Goal: Task Accomplishment & Management: Complete application form

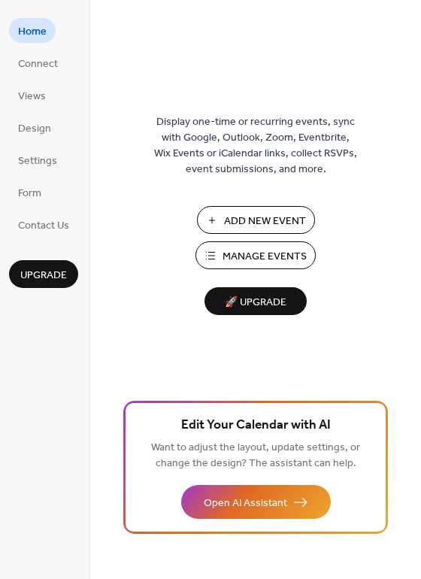
click at [58, 124] on link "Design" at bounding box center [34, 127] width 51 height 25
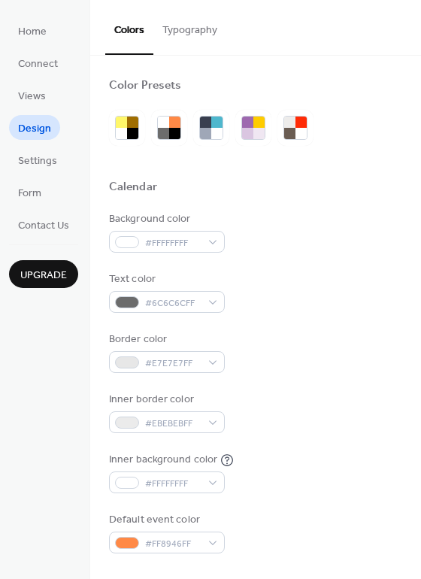
click at [50, 59] on span "Connect" at bounding box center [38, 64] width 40 height 16
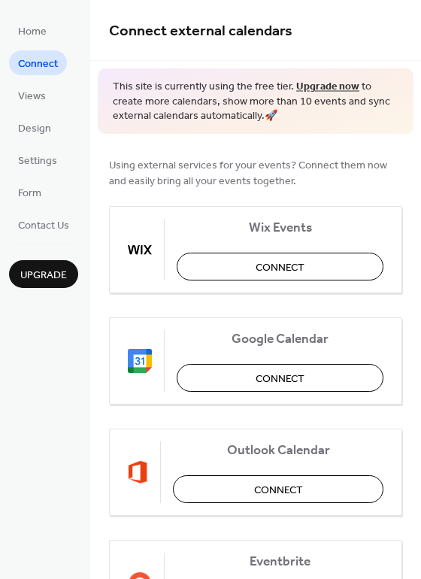
click at [37, 100] on span "Views" at bounding box center [32, 97] width 28 height 16
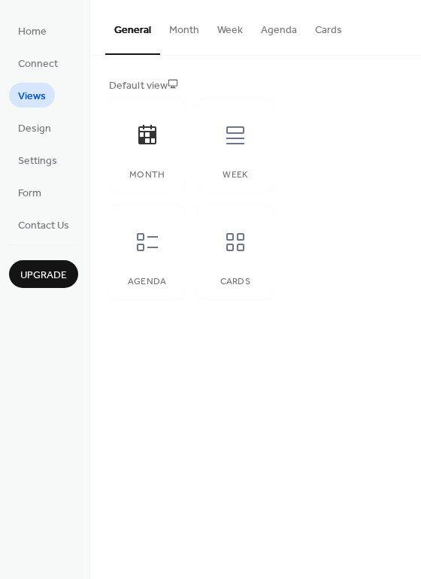
click at [233, 139] on icon at bounding box center [235, 135] width 18 height 18
click at [250, 147] on div at bounding box center [235, 135] width 45 height 45
click at [53, 129] on link "Design" at bounding box center [34, 127] width 51 height 25
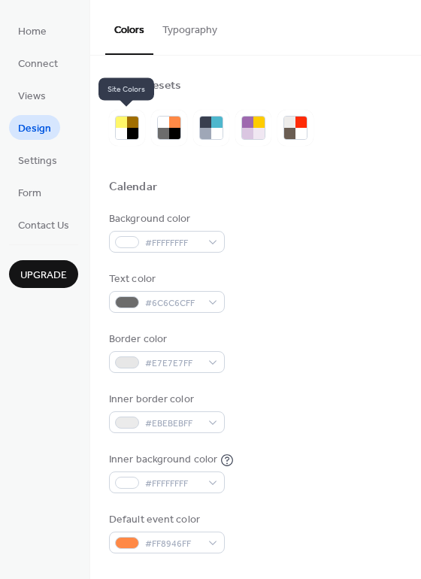
click at [199, 35] on button "Typography" at bounding box center [189, 26] width 73 height 53
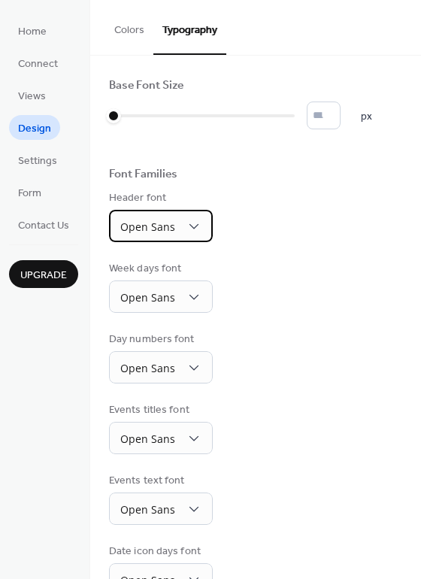
click at [177, 223] on div "Open Sans" at bounding box center [161, 226] width 104 height 32
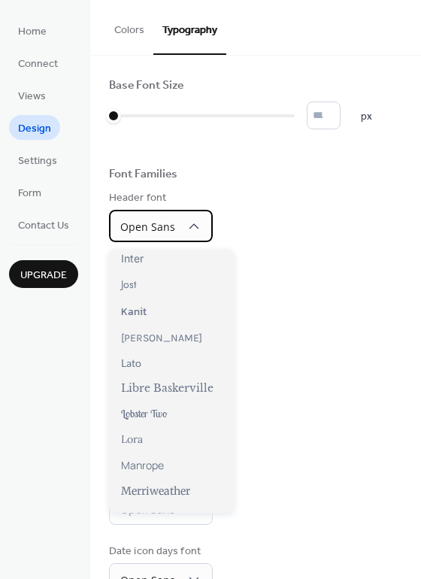
scroll to position [415, 0]
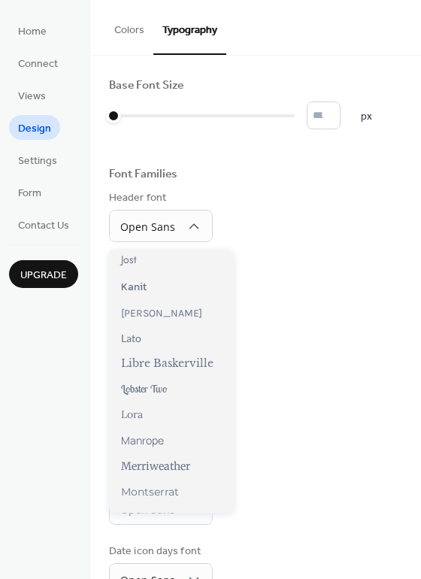
click at [311, 380] on div "Day numbers font Open Sans" at bounding box center [255, 358] width 293 height 52
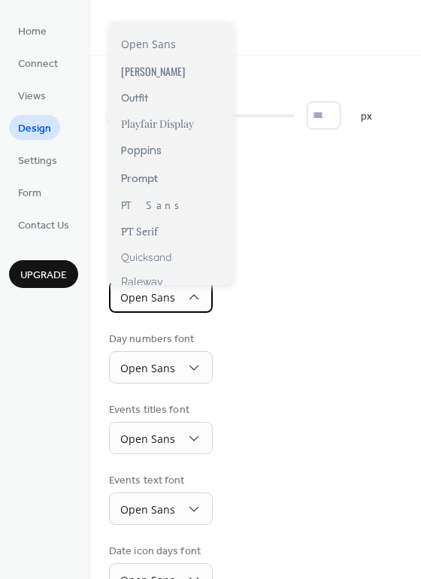
scroll to position [931, 0]
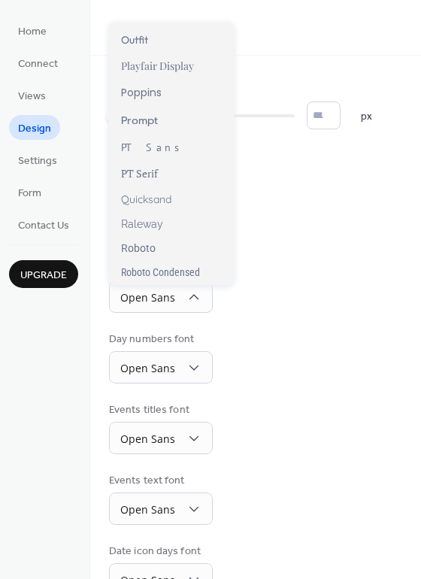
click at [288, 282] on div "Week days font Open Sans" at bounding box center [255, 287] width 293 height 52
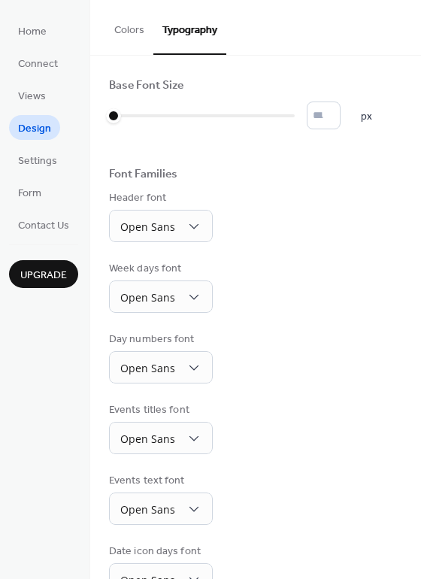
click at [244, 352] on div "Day numbers font Open Sans" at bounding box center [255, 358] width 293 height 52
click at [178, 368] on div "Open Sans" at bounding box center [161, 367] width 104 height 32
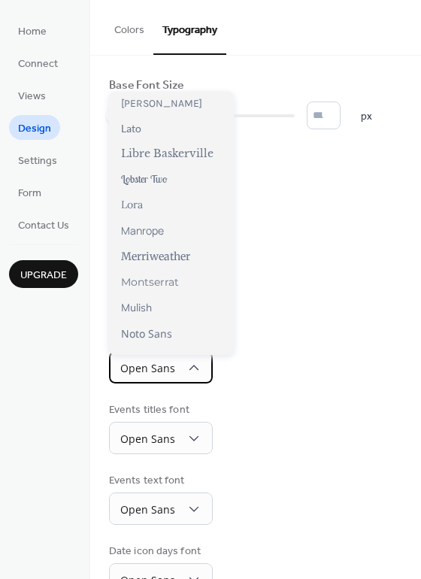
scroll to position [470, 0]
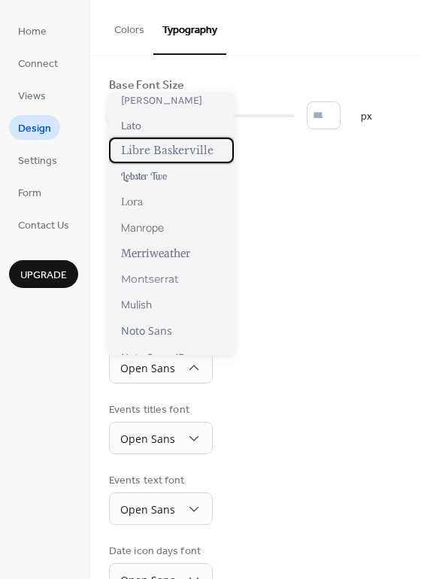
click at [191, 154] on span "Libre Baskerville" at bounding box center [167, 151] width 92 height 14
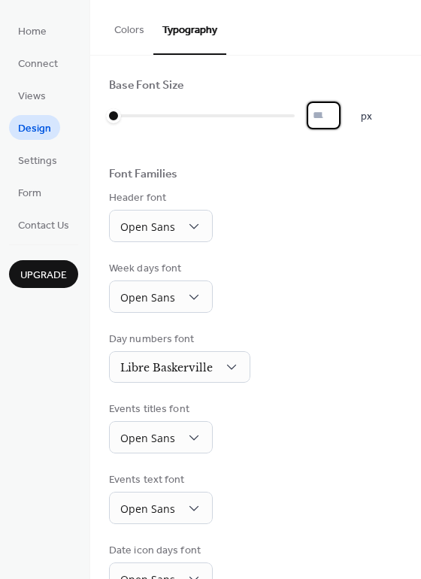
click at [314, 128] on input "*" at bounding box center [324, 116] width 34 height 28
click at [322, 124] on input "*" at bounding box center [324, 116] width 34 height 28
type input "*"
click at [117, 47] on button "Colors" at bounding box center [129, 26] width 48 height 53
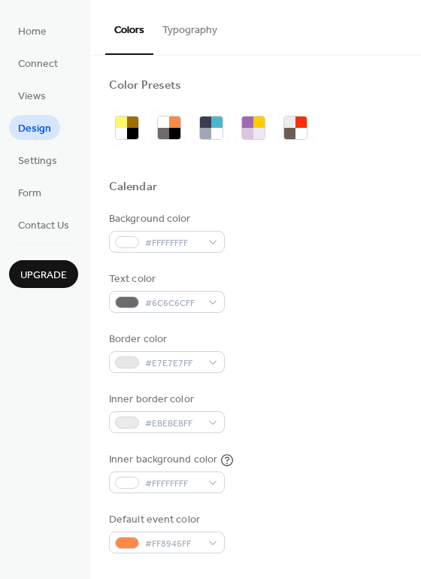
click at [133, 134] on div at bounding box center [132, 133] width 11 height 11
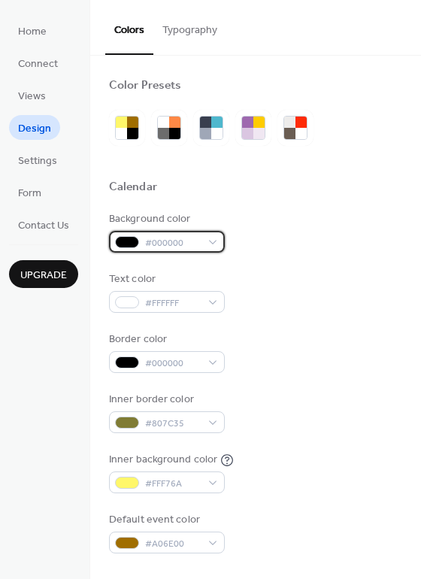
click at [205, 250] on div "#000000" at bounding box center [167, 242] width 116 height 22
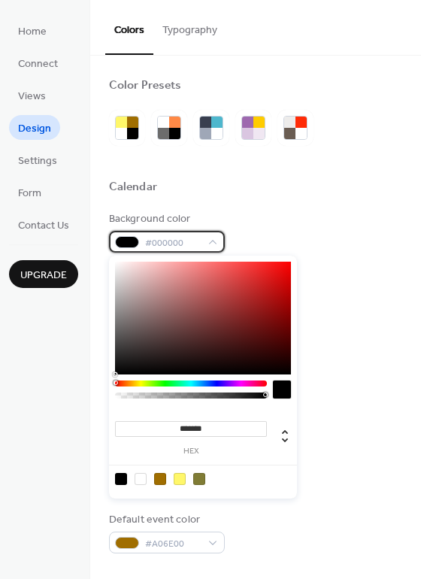
click at [212, 243] on div "#000000" at bounding box center [167, 242] width 116 height 22
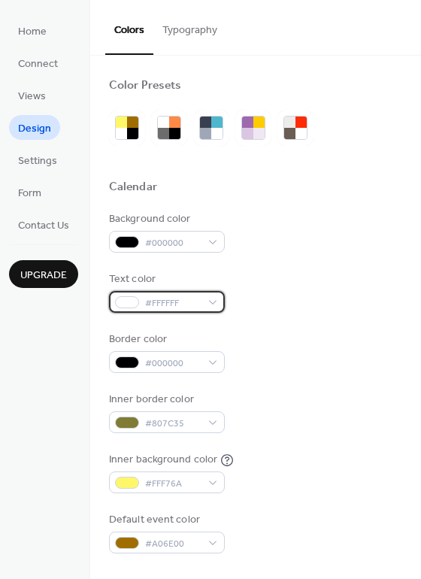
click at [201, 296] on span "#FFFFFF" at bounding box center [173, 304] width 56 height 16
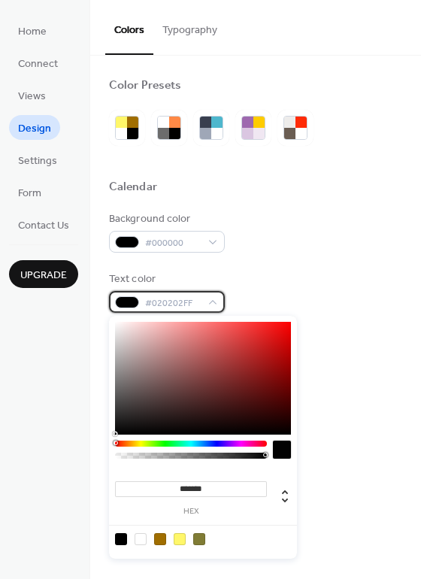
type input "*******"
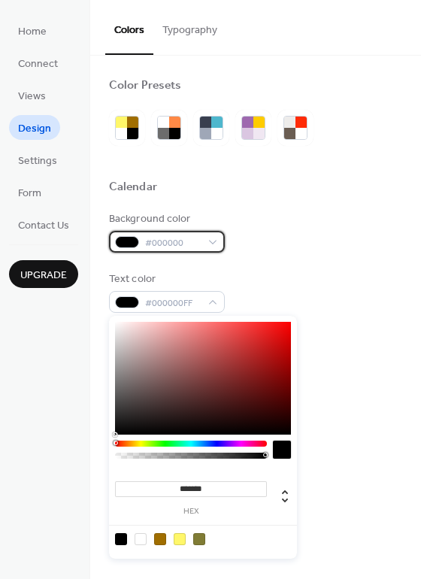
click at [208, 244] on div "#000000" at bounding box center [167, 242] width 116 height 22
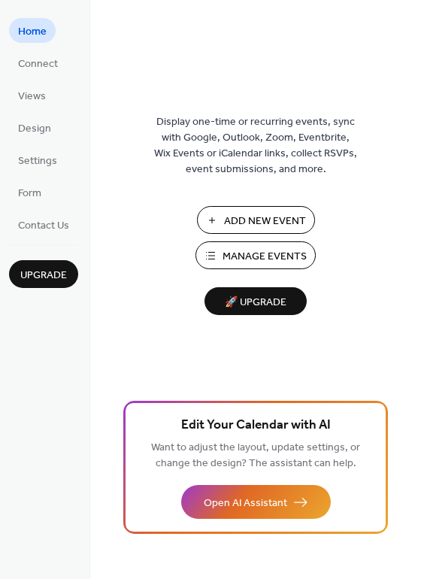
click at [296, 507] on button "Open AI Assistant" at bounding box center [256, 502] width 150 height 34
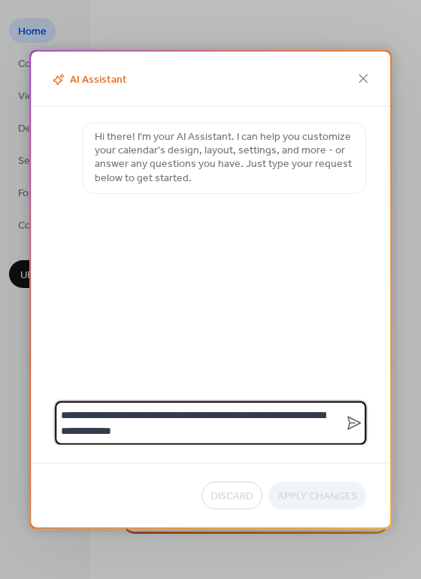
type textarea "**********"
click at [351, 422] on icon at bounding box center [354, 423] width 18 height 18
click at [345, 422] on textarea "**********" at bounding box center [200, 424] width 290 height 44
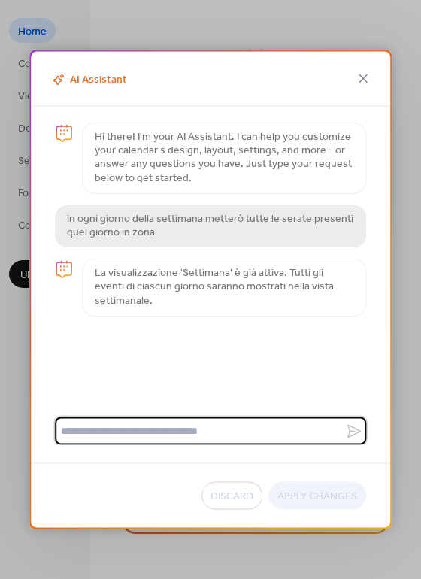
click at [364, 72] on icon at bounding box center [363, 79] width 18 height 18
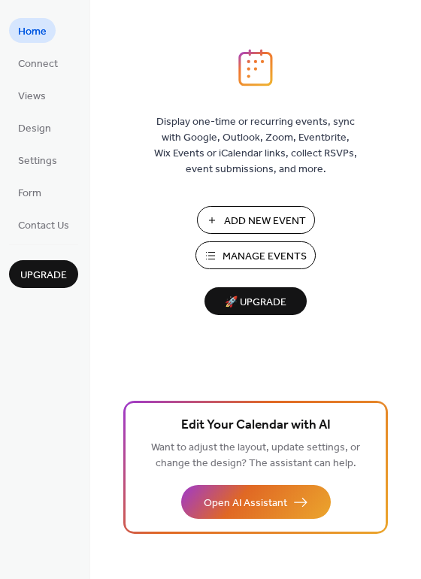
click at [25, 72] on span "Connect" at bounding box center [38, 64] width 40 height 16
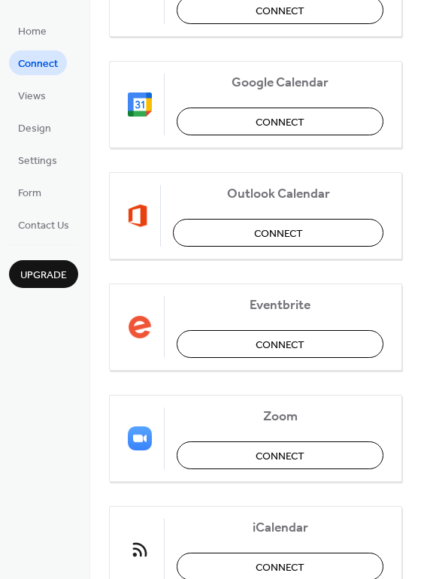
scroll to position [256, 0]
click at [24, 135] on span "Design" at bounding box center [34, 129] width 33 height 16
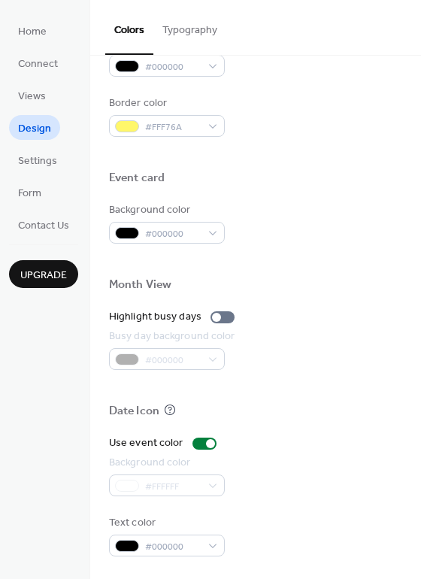
scroll to position [644, 0]
click at [203, 444] on div at bounding box center [205, 444] width 24 height 12
click at [198, 442] on div at bounding box center [198, 443] width 9 height 9
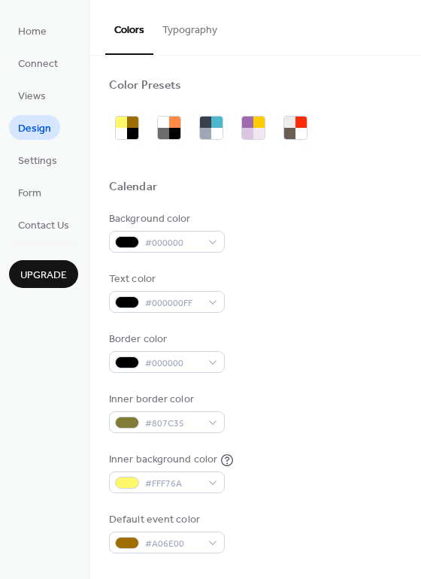
scroll to position [0, 0]
click at [39, 27] on span "Home" at bounding box center [32, 32] width 29 height 16
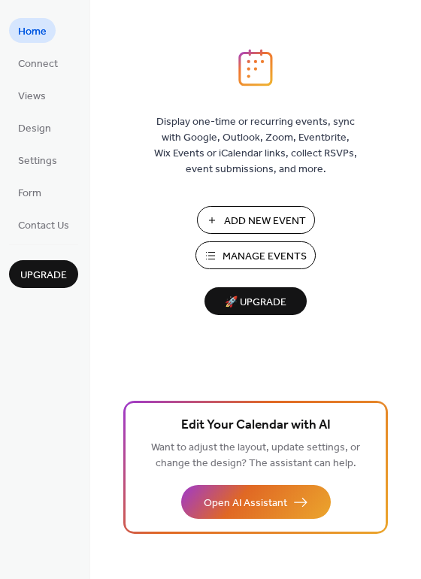
click at [283, 220] on span "Add New Event" at bounding box center [265, 222] width 82 height 16
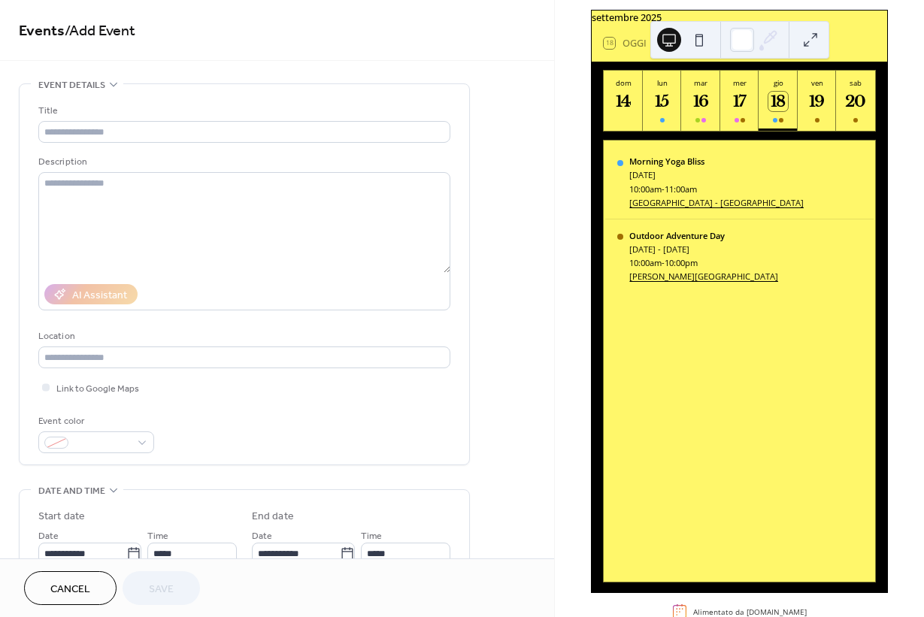
scroll to position [58, 0]
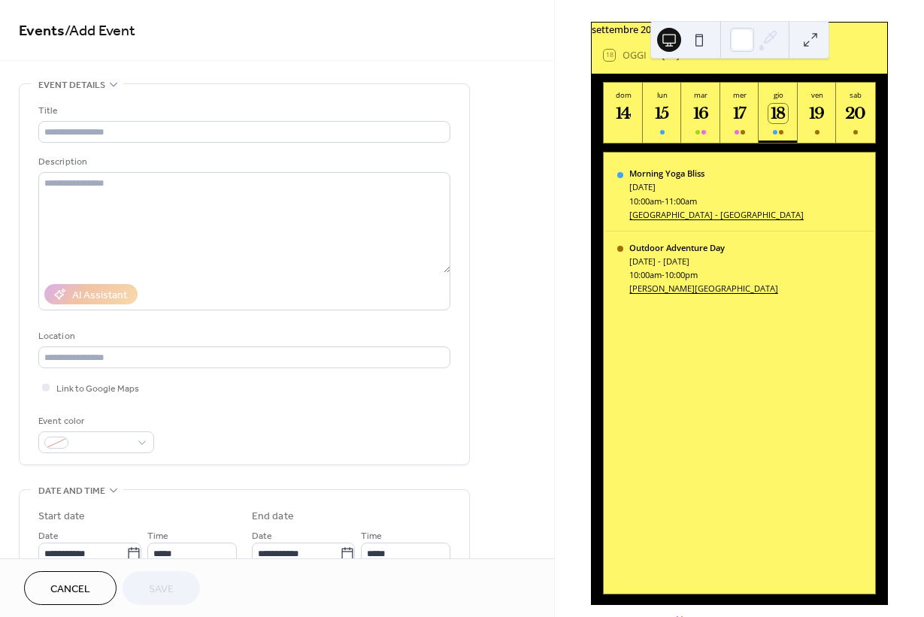
click at [682, 193] on div "[DATE]" at bounding box center [716, 186] width 174 height 11
click at [720, 220] on link "[GEOGRAPHIC_DATA] - [GEOGRAPHIC_DATA]" at bounding box center [716, 214] width 174 height 11
